Goal: Task Accomplishment & Management: Manage account settings

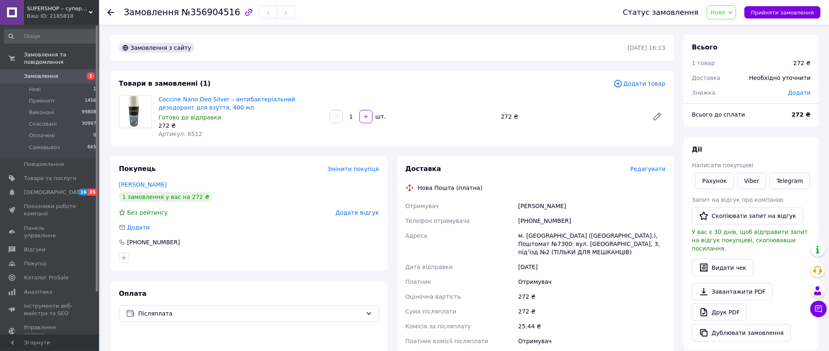
click at [215, 14] on span "№356904516" at bounding box center [211, 12] width 59 height 10
copy span "356904516"
click at [731, 18] on span "Нове" at bounding box center [721, 12] width 29 height 14
click at [730, 31] on li "Прийнято" at bounding box center [726, 29] width 39 height 12
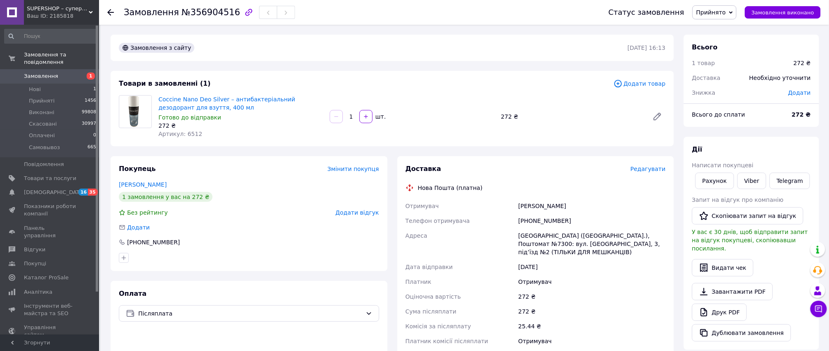
click at [648, 201] on div "Волохин Віталій" at bounding box center [591, 206] width 151 height 15
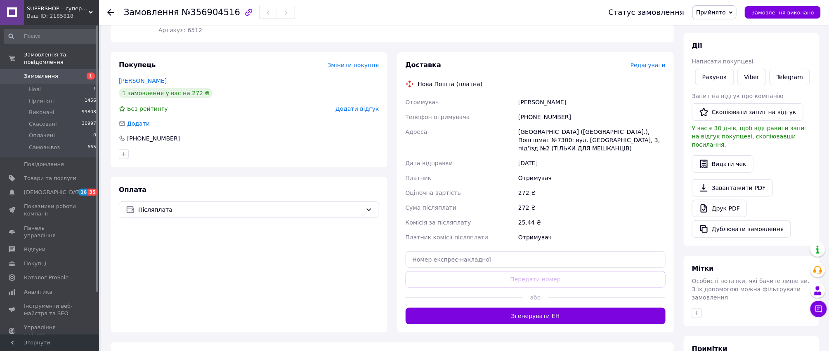
scroll to position [165, 0]
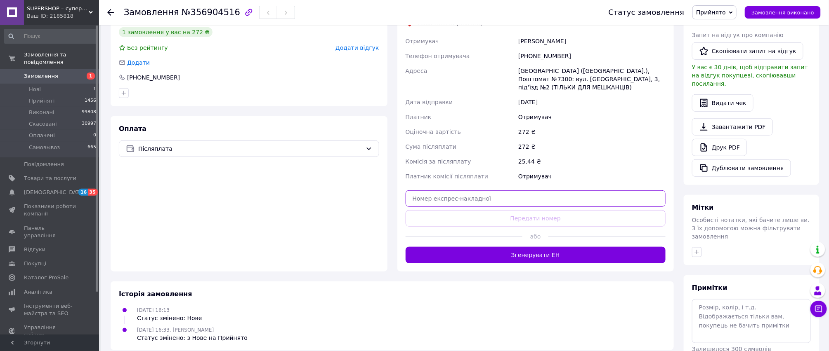
click at [493, 191] on input "text" at bounding box center [536, 199] width 260 height 17
paste input "20451225252915"
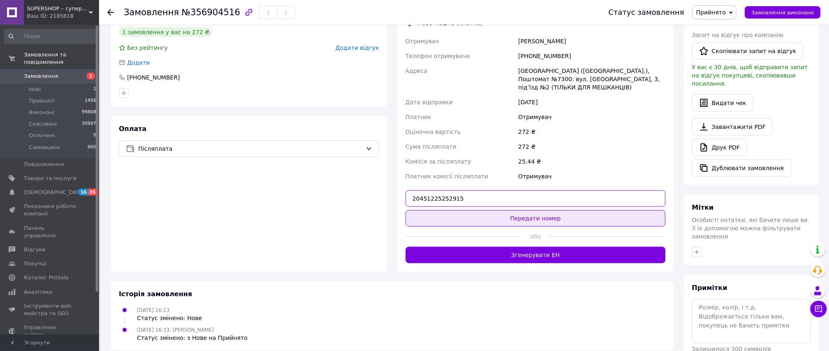
type input "20451225252915"
click at [486, 211] on button "Передати номер" at bounding box center [536, 218] width 260 height 17
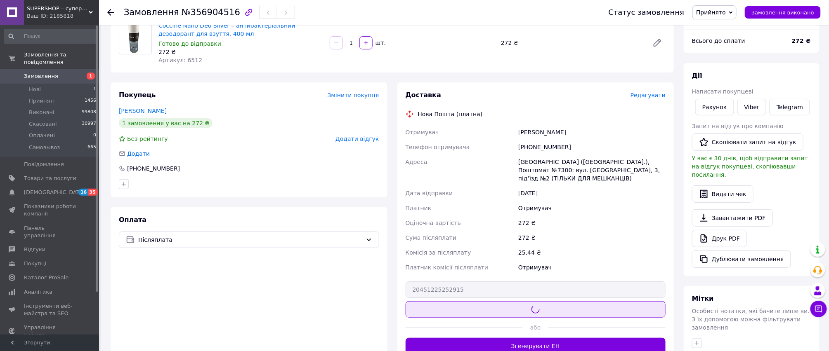
scroll to position [55, 0]
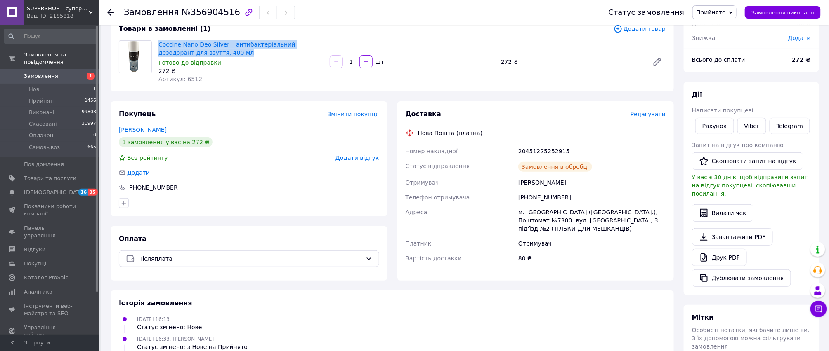
drag, startPoint x: 206, startPoint y: 54, endPoint x: 157, endPoint y: 42, distance: 50.3
click at [157, 42] on div "Coccine Nano Deo Silver – антибактеріальний дезодорант для взуття, 400 мл Готов…" at bounding box center [240, 62] width 171 height 46
copy link "Coccine Nano Deo Silver – антибактеріальний дезодорант для взуття, 400 мл"
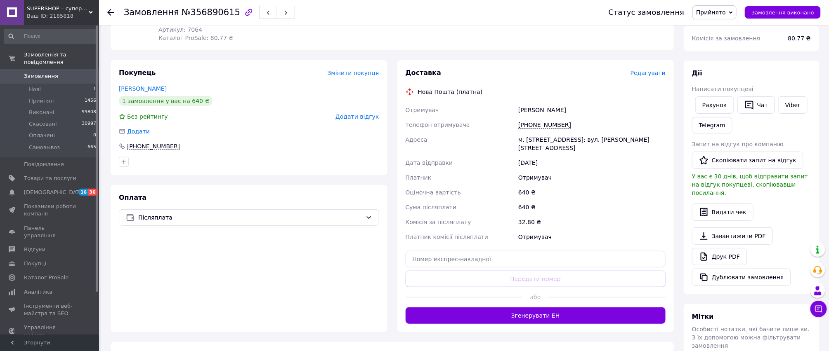
scroll to position [220, 0]
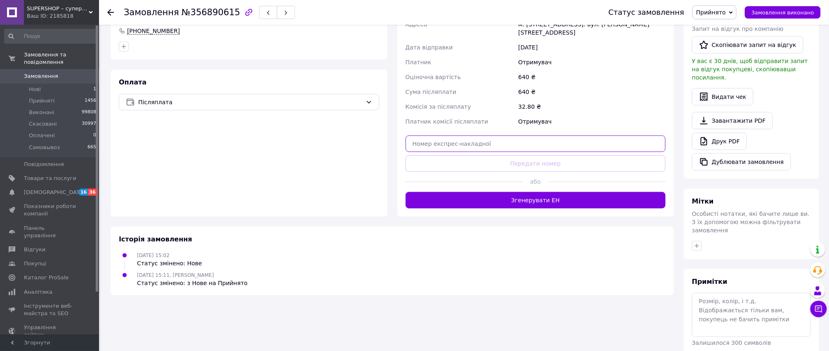
click at [462, 145] on input "text" at bounding box center [536, 144] width 260 height 17
paste input "20451225254699"
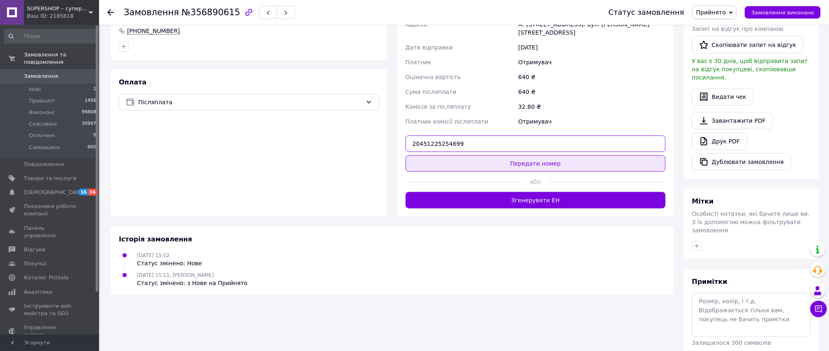
type input "20451225254699"
click at [460, 165] on button "Передати номер" at bounding box center [536, 164] width 260 height 17
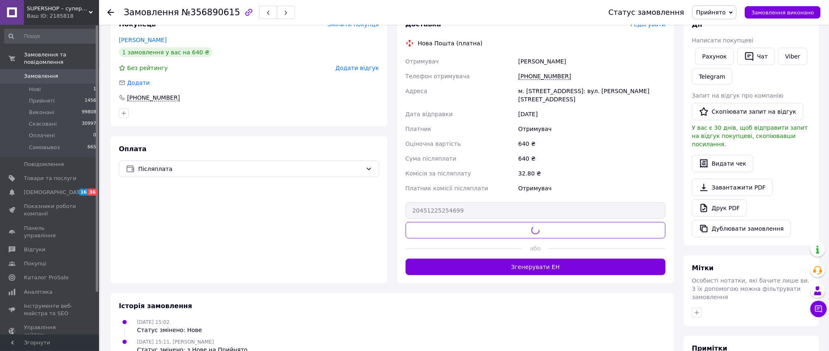
scroll to position [55, 0]
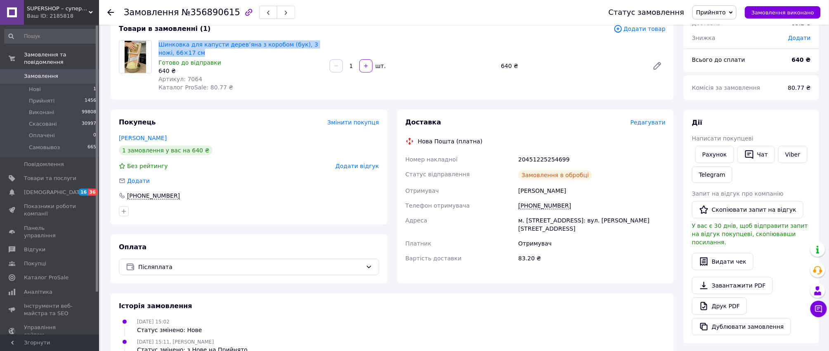
drag, startPoint x: 192, startPoint y: 52, endPoint x: 157, endPoint y: 42, distance: 36.4
click at [157, 42] on div "Шинковка для капусти дерев’яна з коробом (бук), 3 ножі, 66×17 см Готово до відп…" at bounding box center [240, 66] width 171 height 54
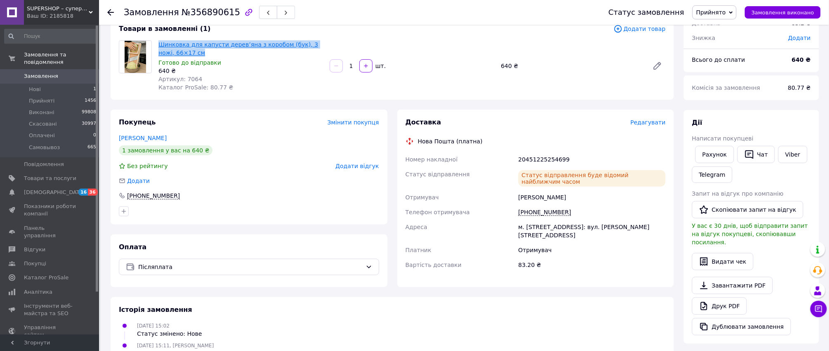
copy link "Шинковка для капусти дерев’яна з коробом (бук), 3 ножі, 66×17 см"
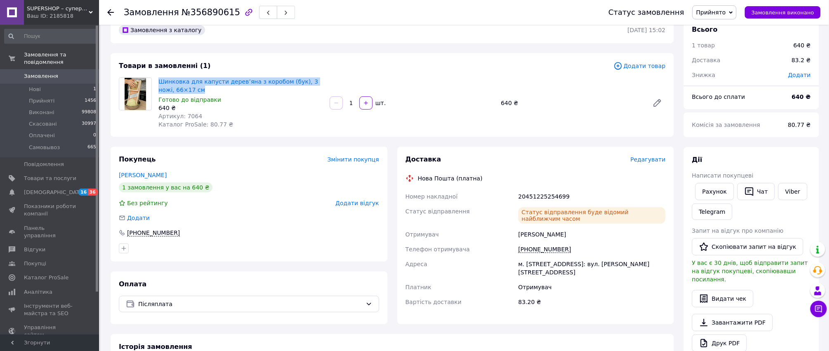
scroll to position [0, 0]
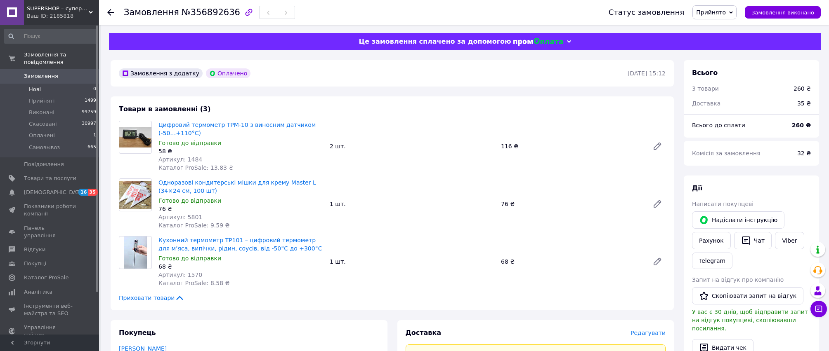
scroll to position [165, 0]
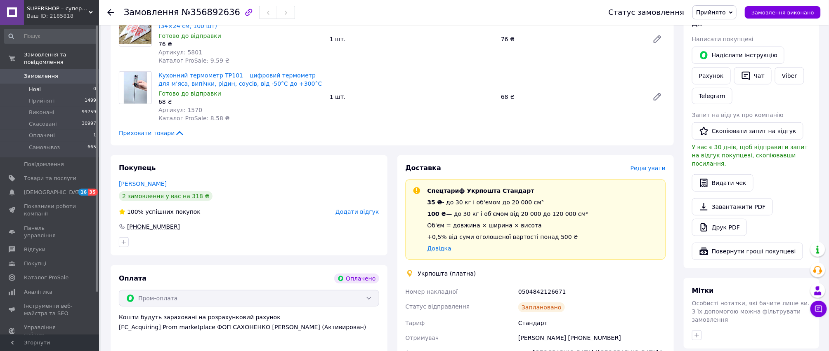
click at [64, 84] on li "Нові 0" at bounding box center [50, 90] width 101 height 12
